Goal: Task Accomplishment & Management: Use online tool/utility

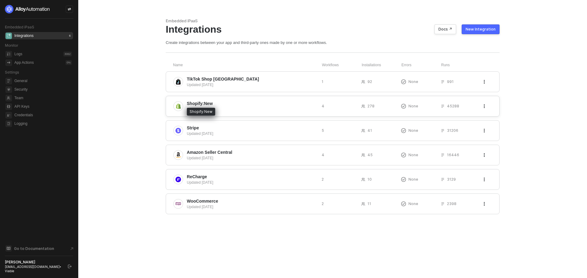
click at [196, 102] on span "Shopify:New" at bounding box center [200, 104] width 26 height 6
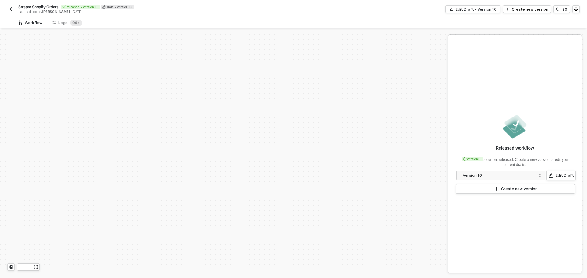
scroll to position [261, 0]
click at [485, 7] on div "Edit Draft • Version 16" at bounding box center [475, 9] width 41 height 5
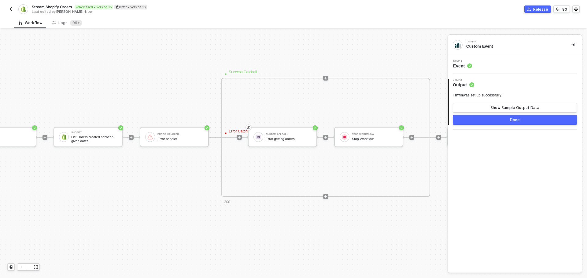
scroll to position [413, 0]
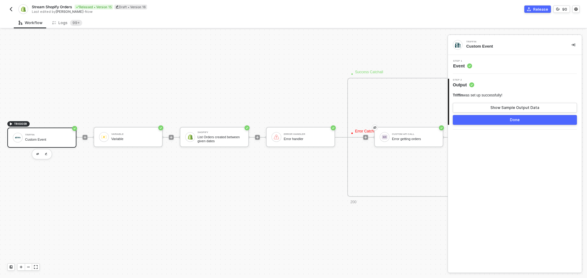
click at [12, 10] on img "button" at bounding box center [11, 9] width 5 height 5
